Goal: Entertainment & Leisure: Consume media (video, audio)

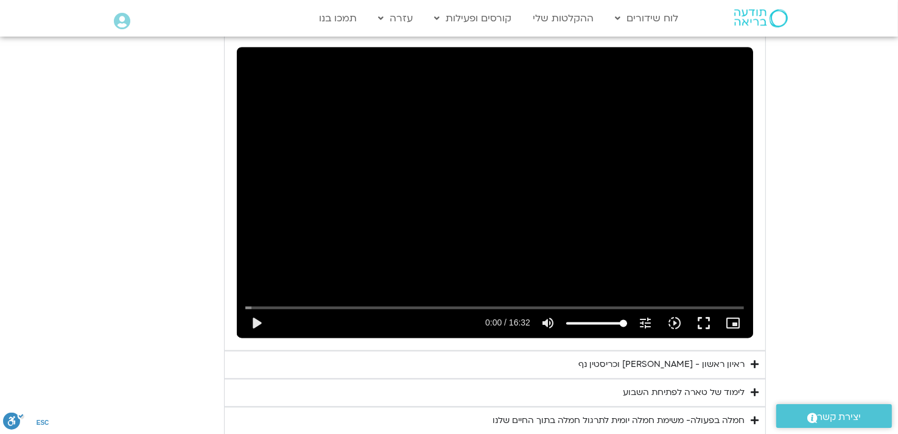
scroll to position [2325, 0]
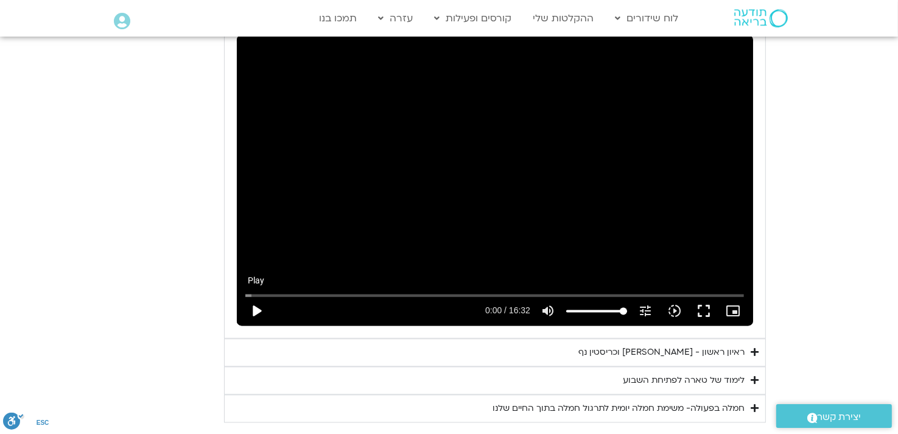
click at [261, 296] on button "play_arrow" at bounding box center [256, 310] width 29 height 29
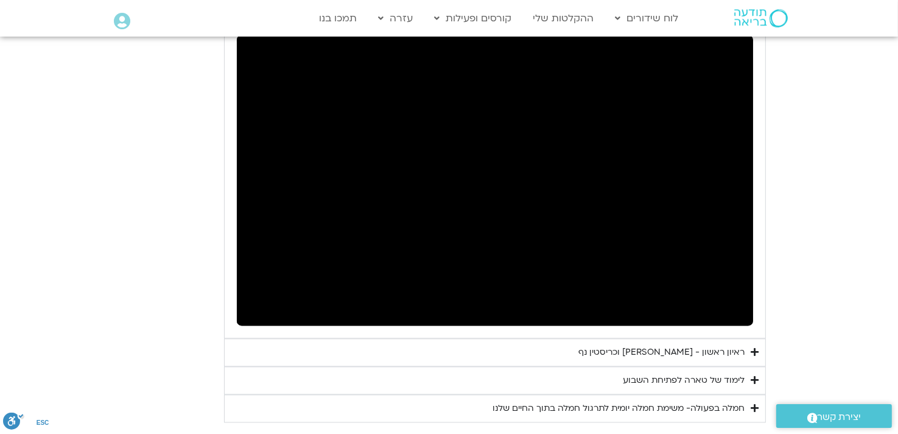
click at [755, 375] on icon "Accordion. Open links with Enter or Space, close with Escape, and navigate with…" at bounding box center [756, 379] width 8 height 9
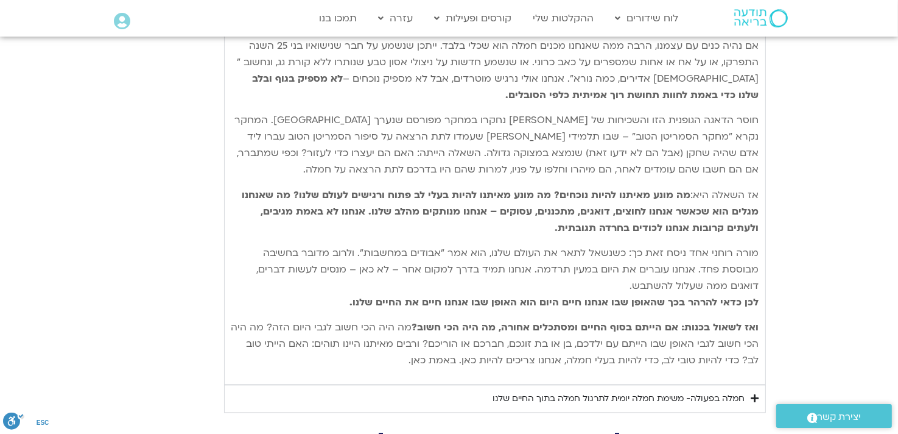
scroll to position [2752, 0]
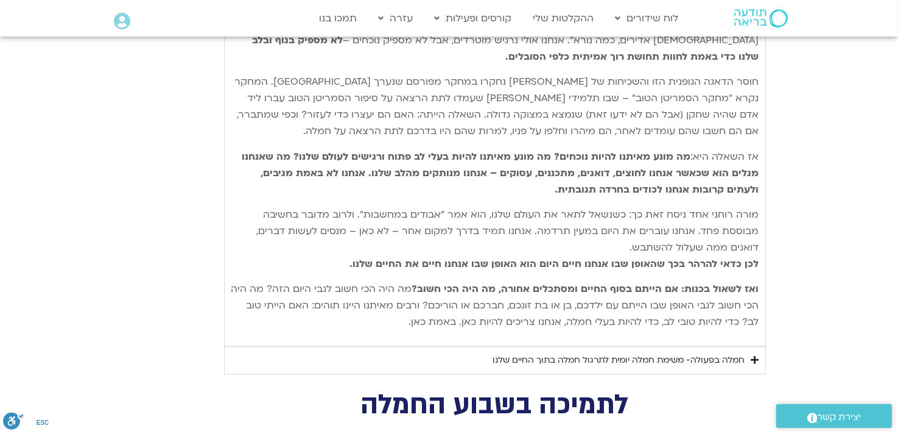
click at [754, 355] on icon "Accordion. Open links with Enter or Space, close with Escape, and navigate with…" at bounding box center [756, 359] width 8 height 9
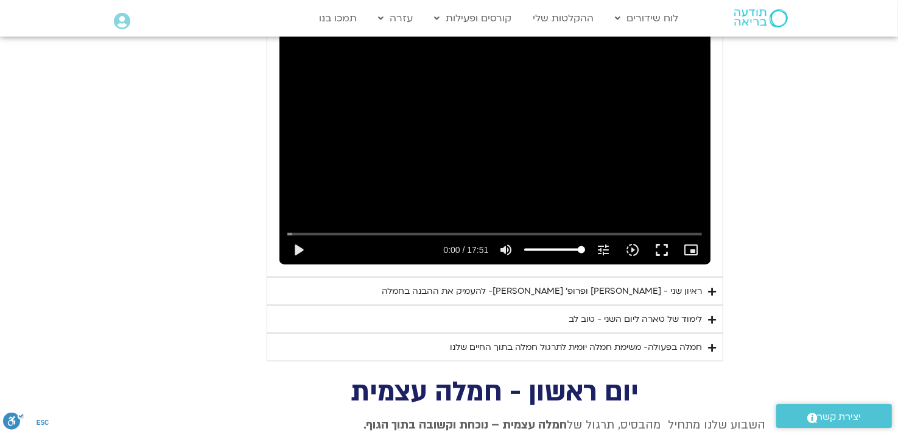
scroll to position [1716, 0]
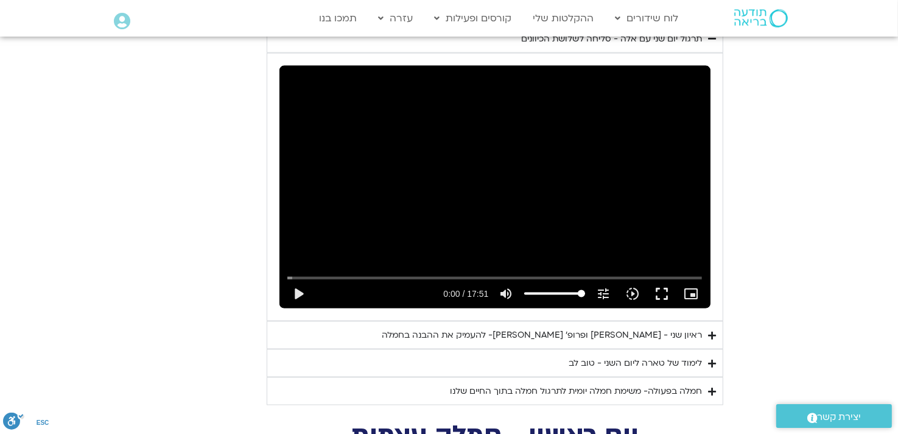
click at [713, 387] on icon "Accordion. Open links with Enter or Space, close with Escape, and navigate with…" at bounding box center [713, 391] width 8 height 9
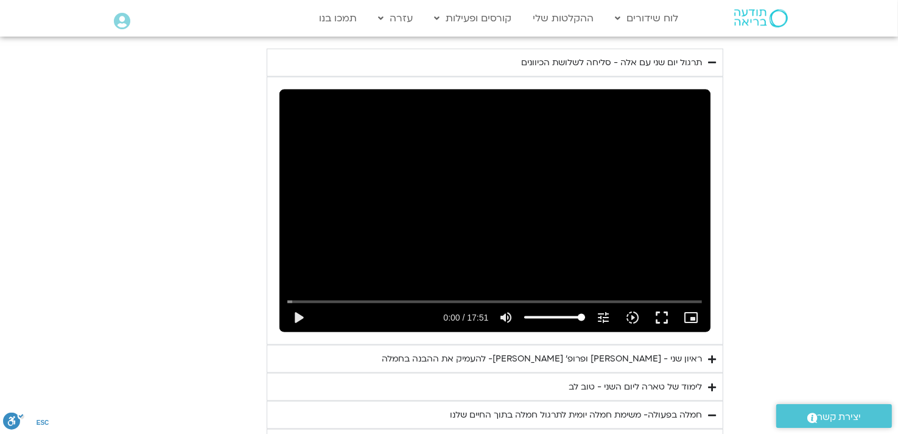
scroll to position [1655, 0]
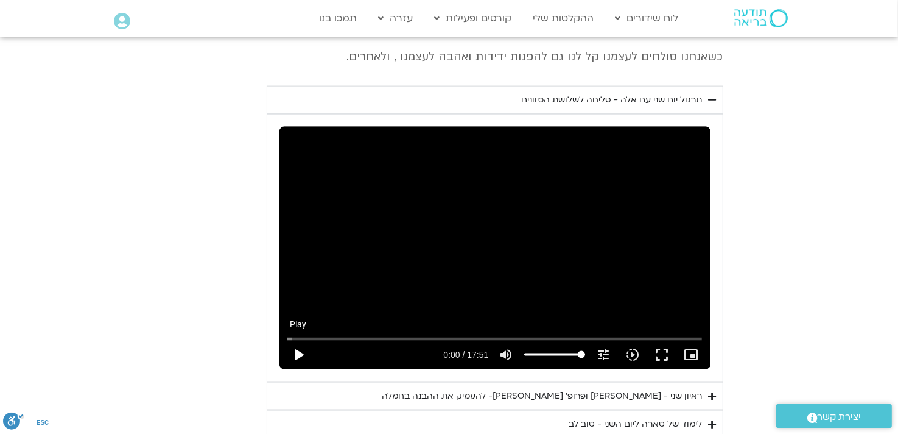
click at [300, 340] on button "play_arrow" at bounding box center [298, 354] width 29 height 29
type input "992.52"
type input "0.038989"
type input "992.52"
type input "0.177811"
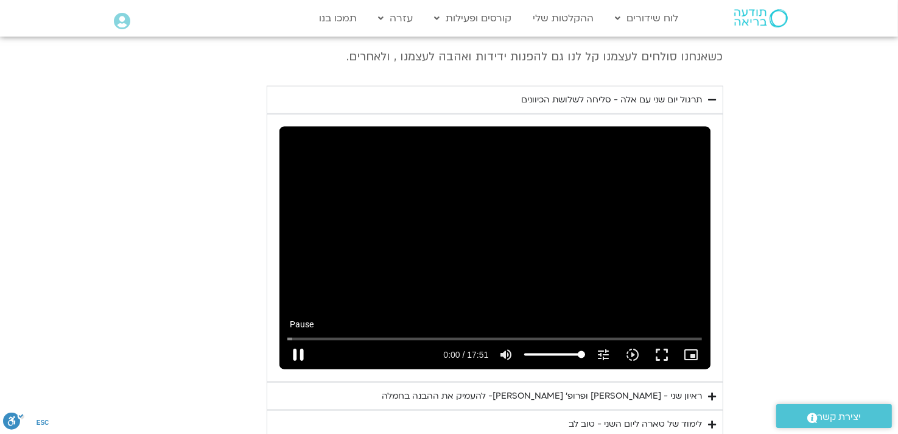
type input "992.52"
type input "0.302924"
type input "992.52"
type input "0.429461"
type input "992.52"
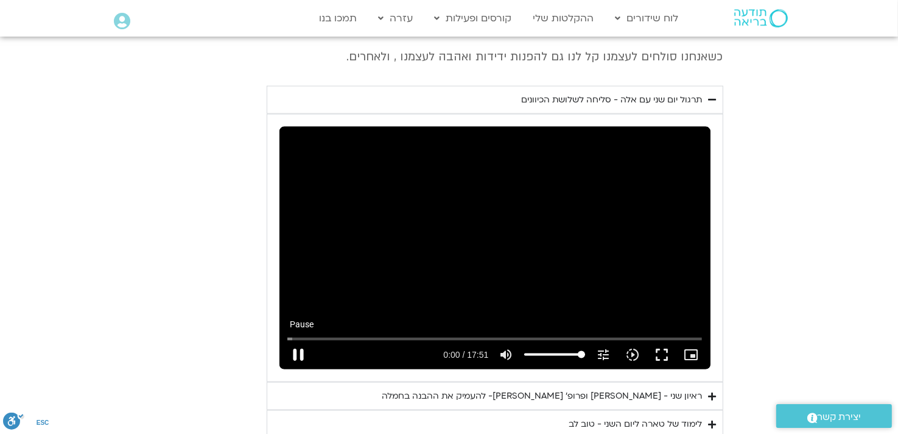
type input "0.5546"
type input "992.52"
type input "0.694114"
type input "992.52"
type input "0.830484"
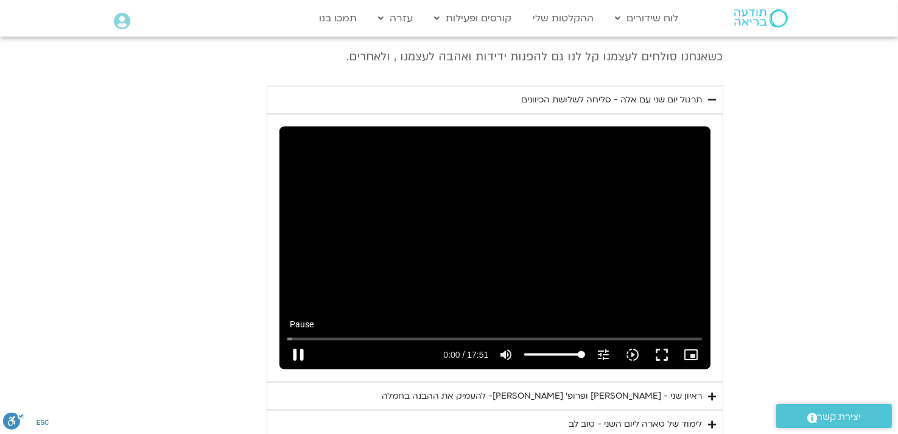
type input "992.52"
type input "0.958825"
type input "992.52"
type input "1.096425"
type input "992.52"
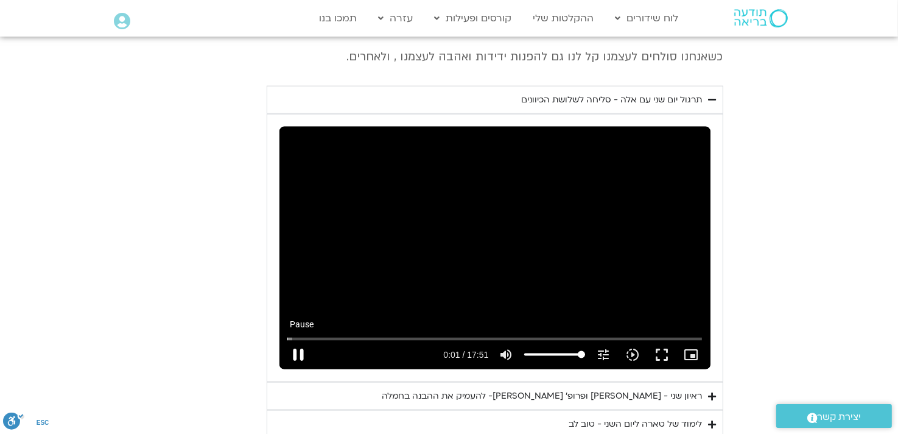
type input "1.235599"
type input "992.52"
type input "1.361574"
type input "992.52"
type input "1.494514"
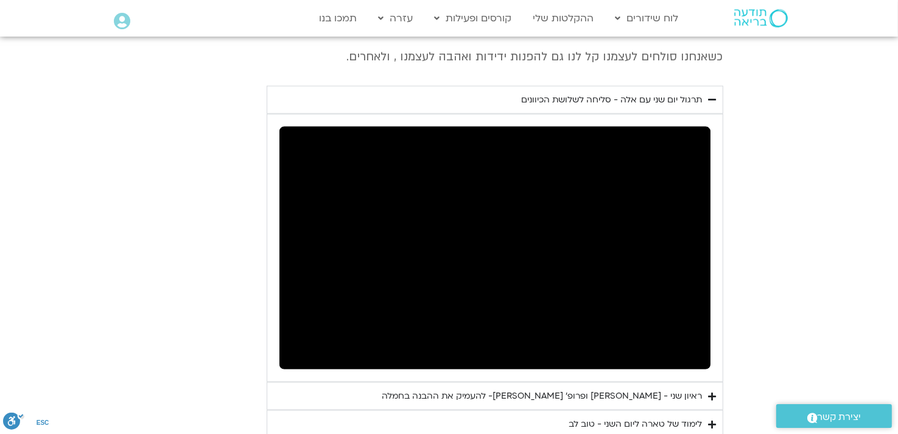
type input "992.52"
type input "385.797889"
type input "992.52"
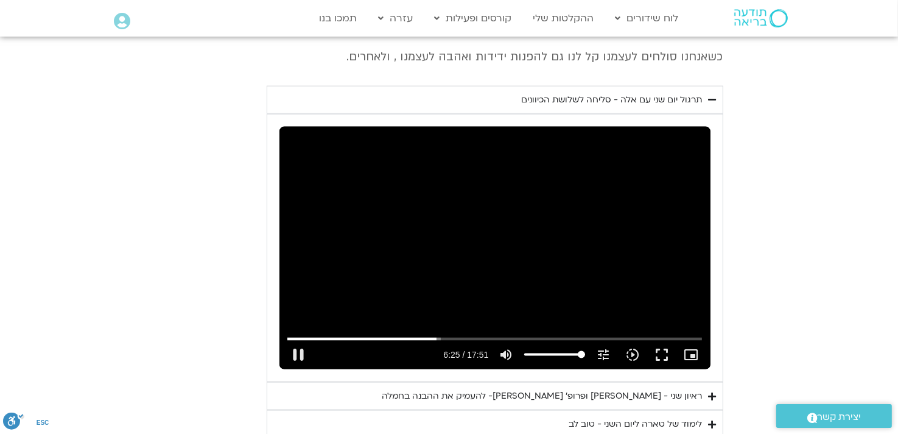
type input "385.939072"
type input "992.52"
type input "386.052127"
type input "992.52"
type input "386.189292"
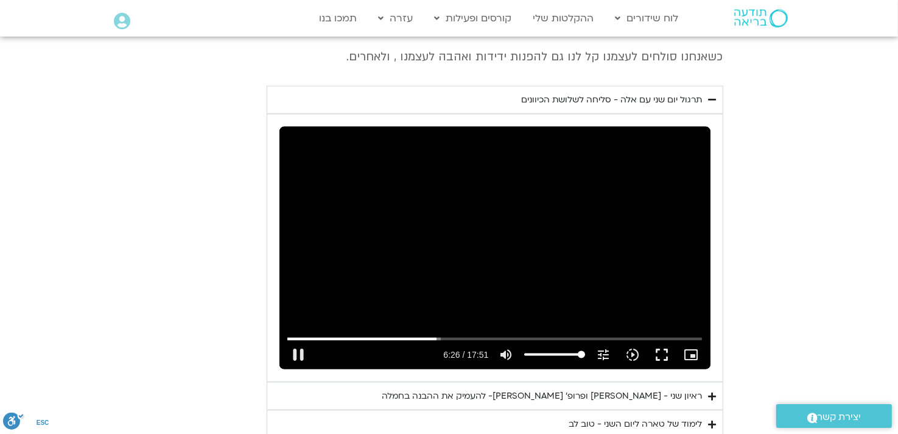
type input "992.52"
type input "386.321237"
type input "992.52"
type input "386.447432"
type input "992.52"
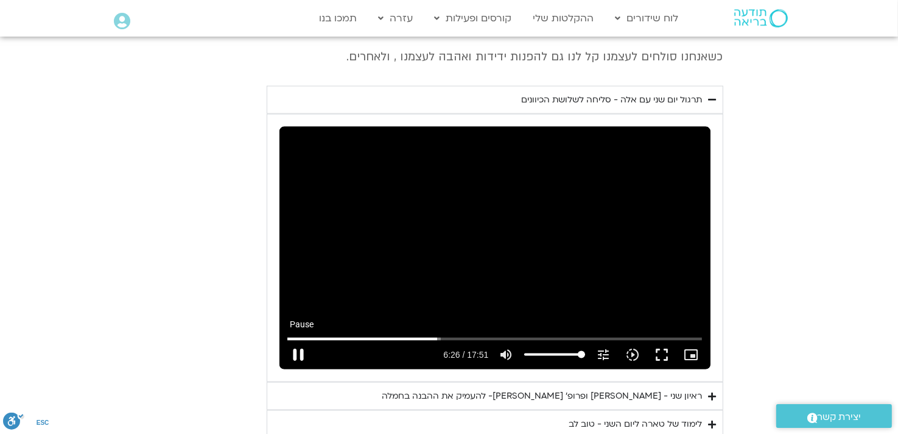
type input "386.583416"
type input "992.52"
type input "386.699847"
type input "992.52"
type input "386.826199"
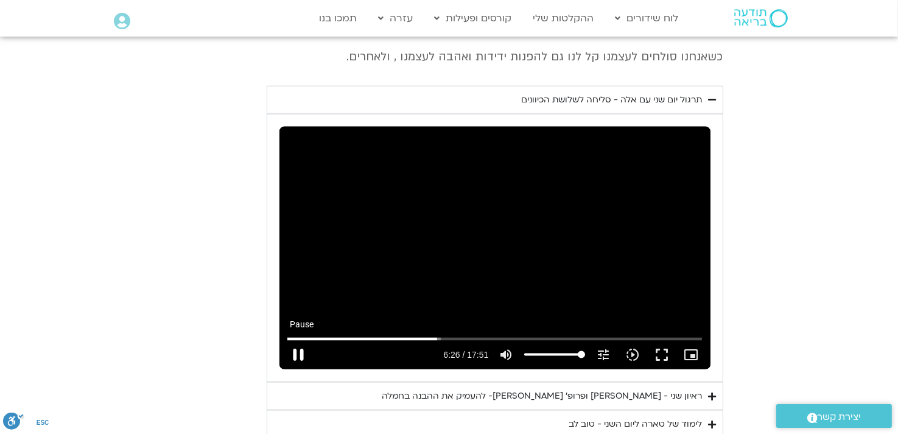
type input "992.52"
click at [302, 340] on button "pause" at bounding box center [298, 354] width 29 height 29
type input "386.956746"
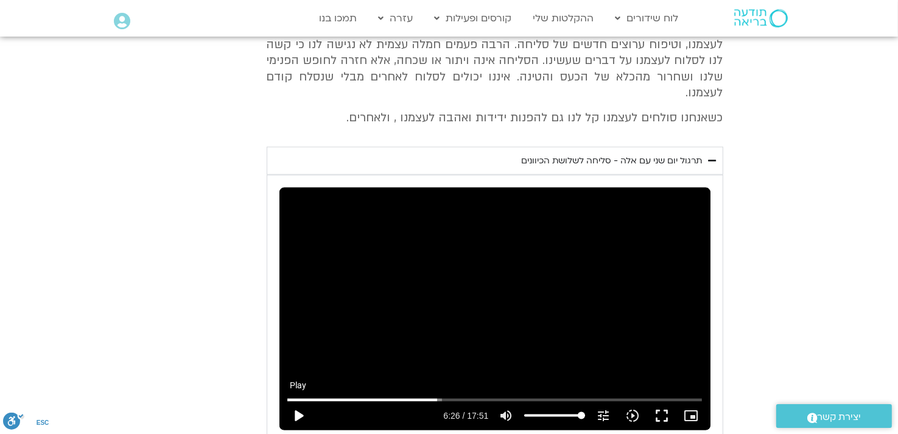
type input "992.52"
